Goal: Task Accomplishment & Management: Manage account settings

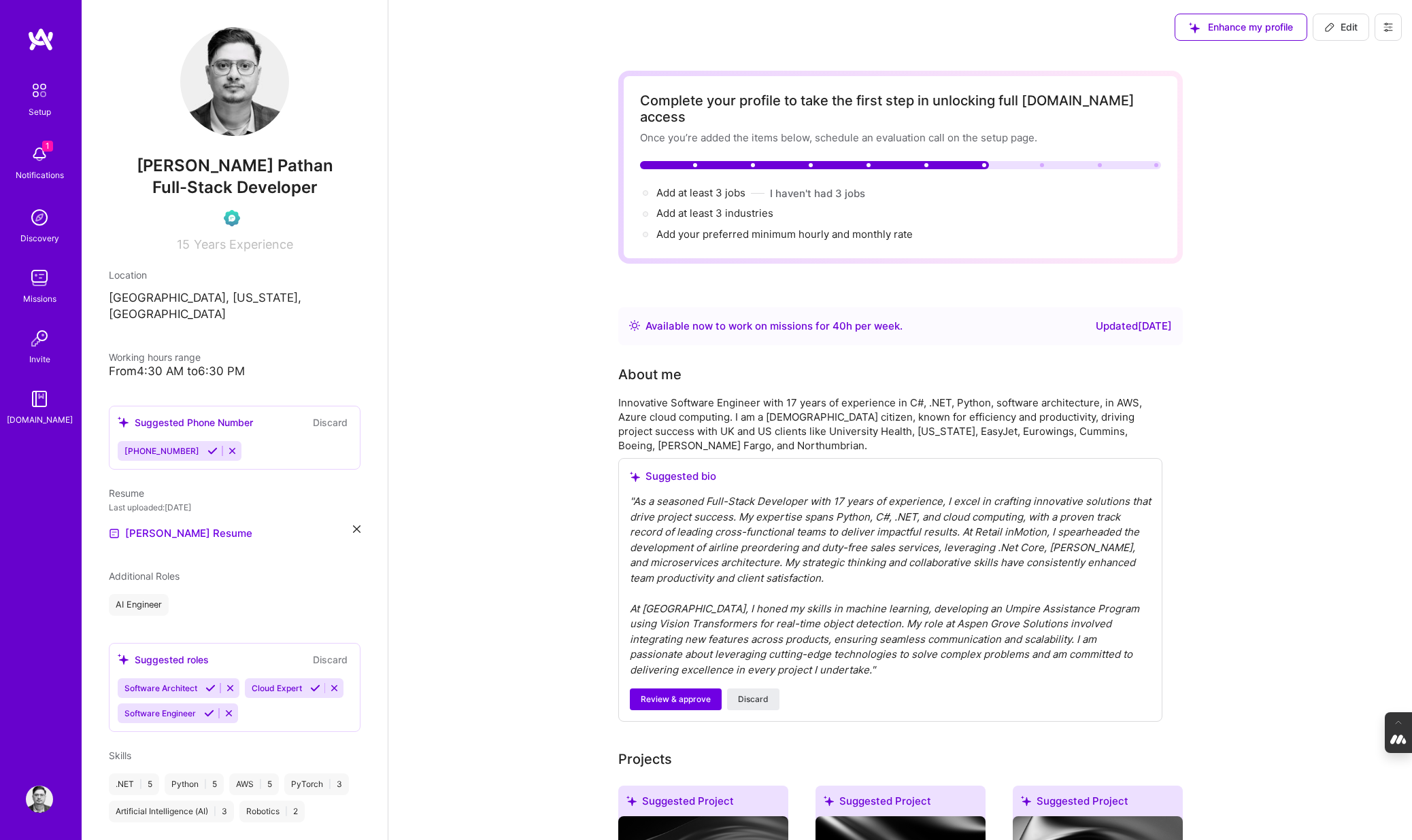
click at [1385, 24] on icon at bounding box center [1388, 27] width 10 height 10
click at [1352, 128] on button "Log Out" at bounding box center [1350, 127] width 102 height 35
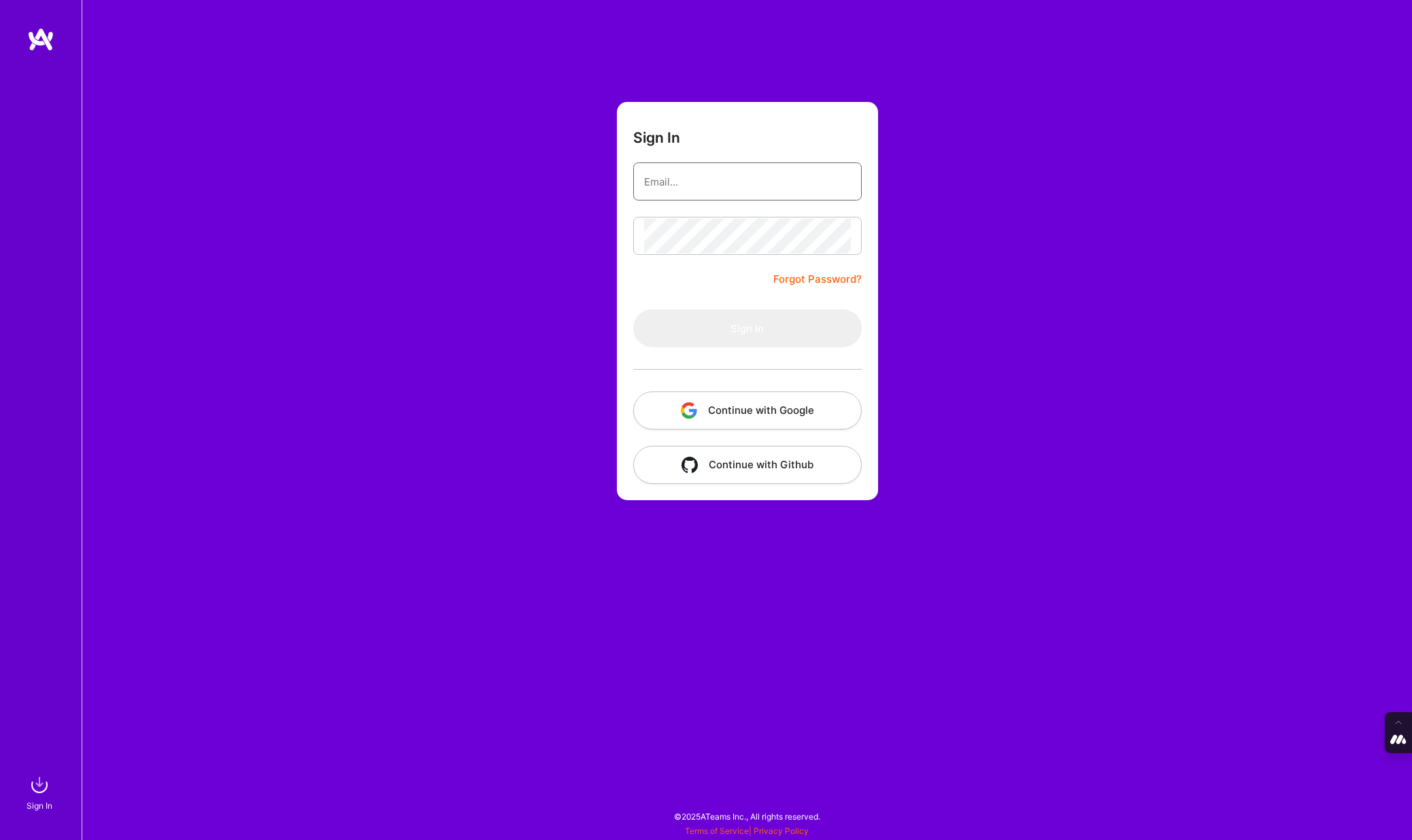
click at [753, 165] on input "email" at bounding box center [747, 182] width 207 height 35
type input "tanya@a.team"
click at [748, 413] on button "Continue with Google" at bounding box center [748, 411] width 229 height 38
